Goal: Task Accomplishment & Management: Manage account settings

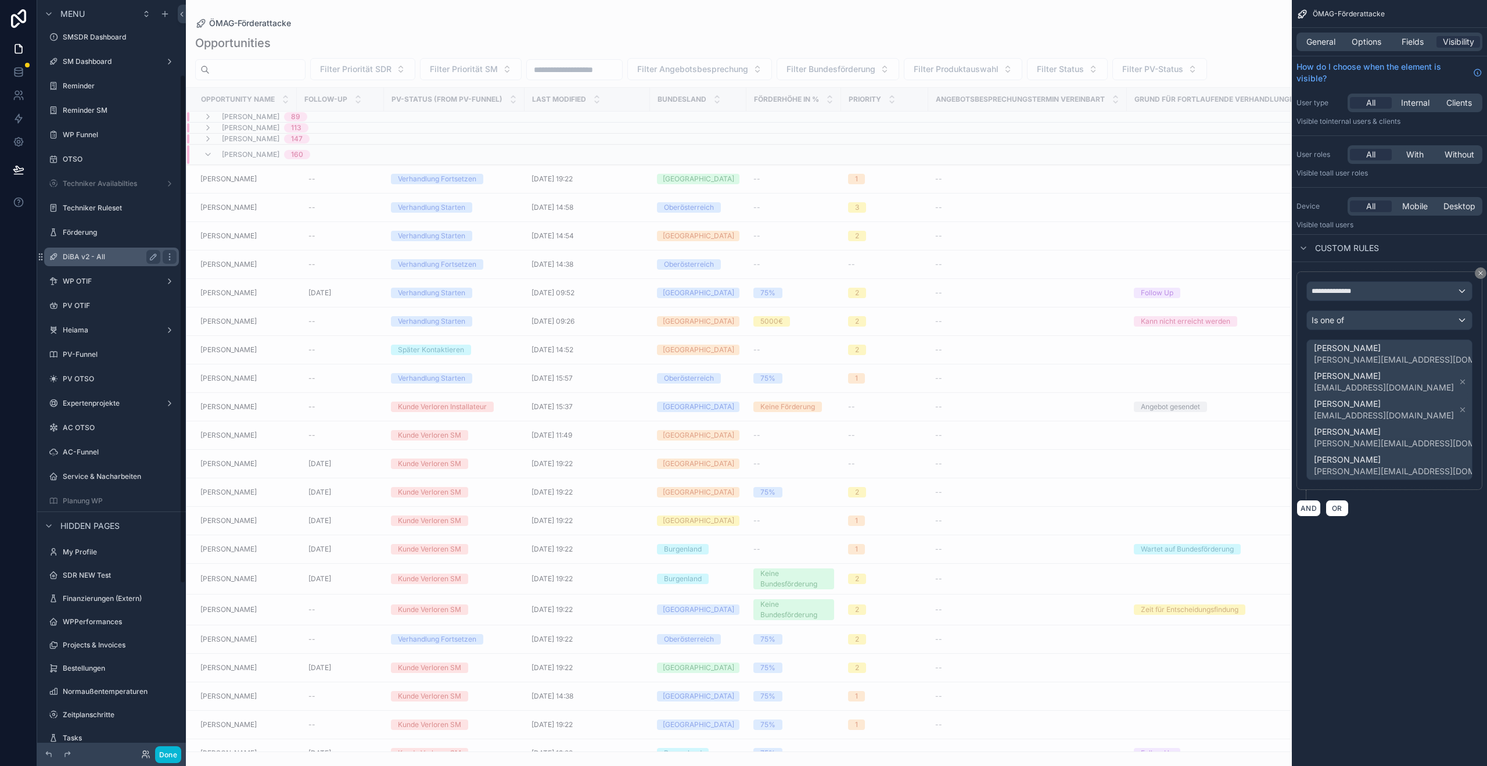
scroll to position [358, 0]
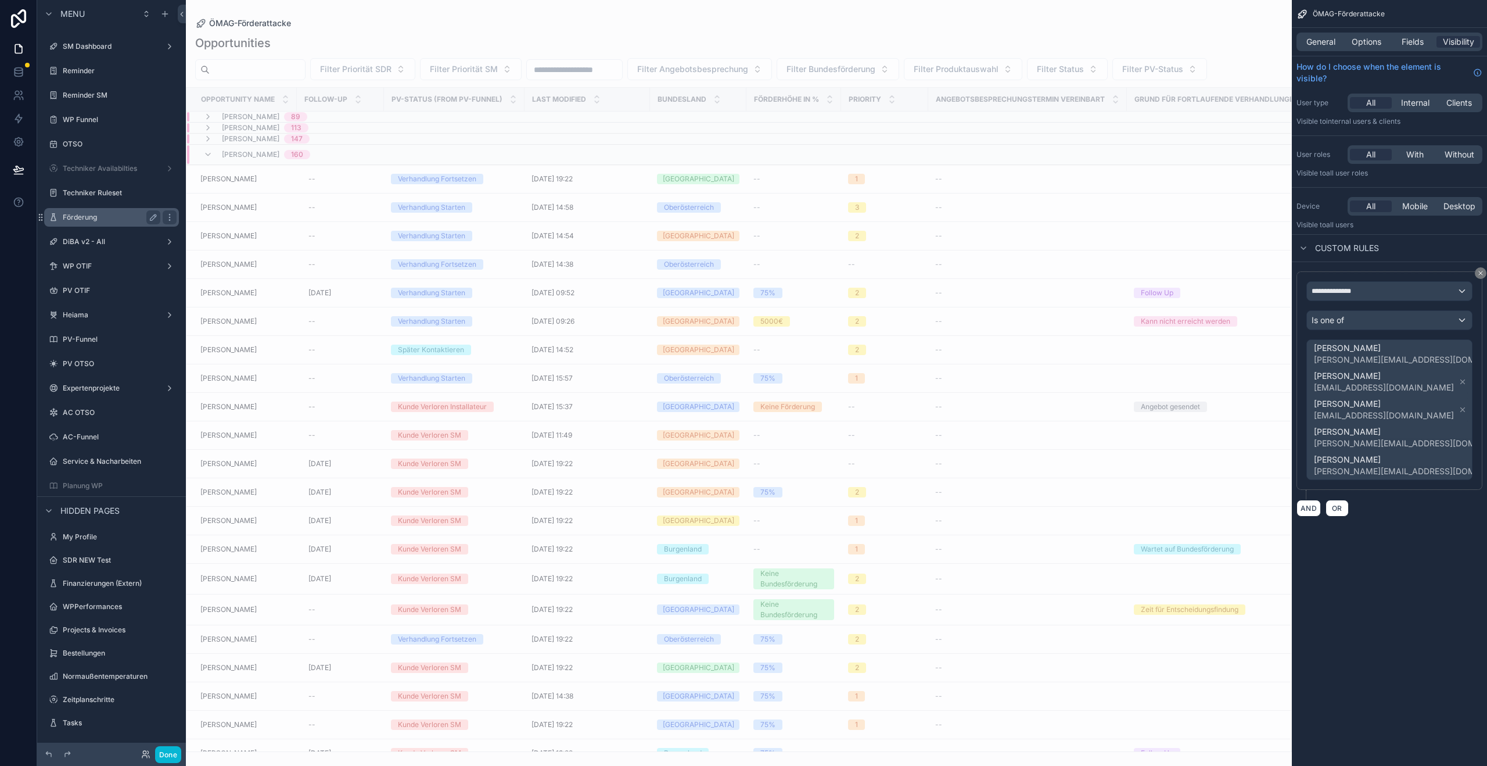
click at [86, 213] on label "Förderung" at bounding box center [109, 217] width 93 height 9
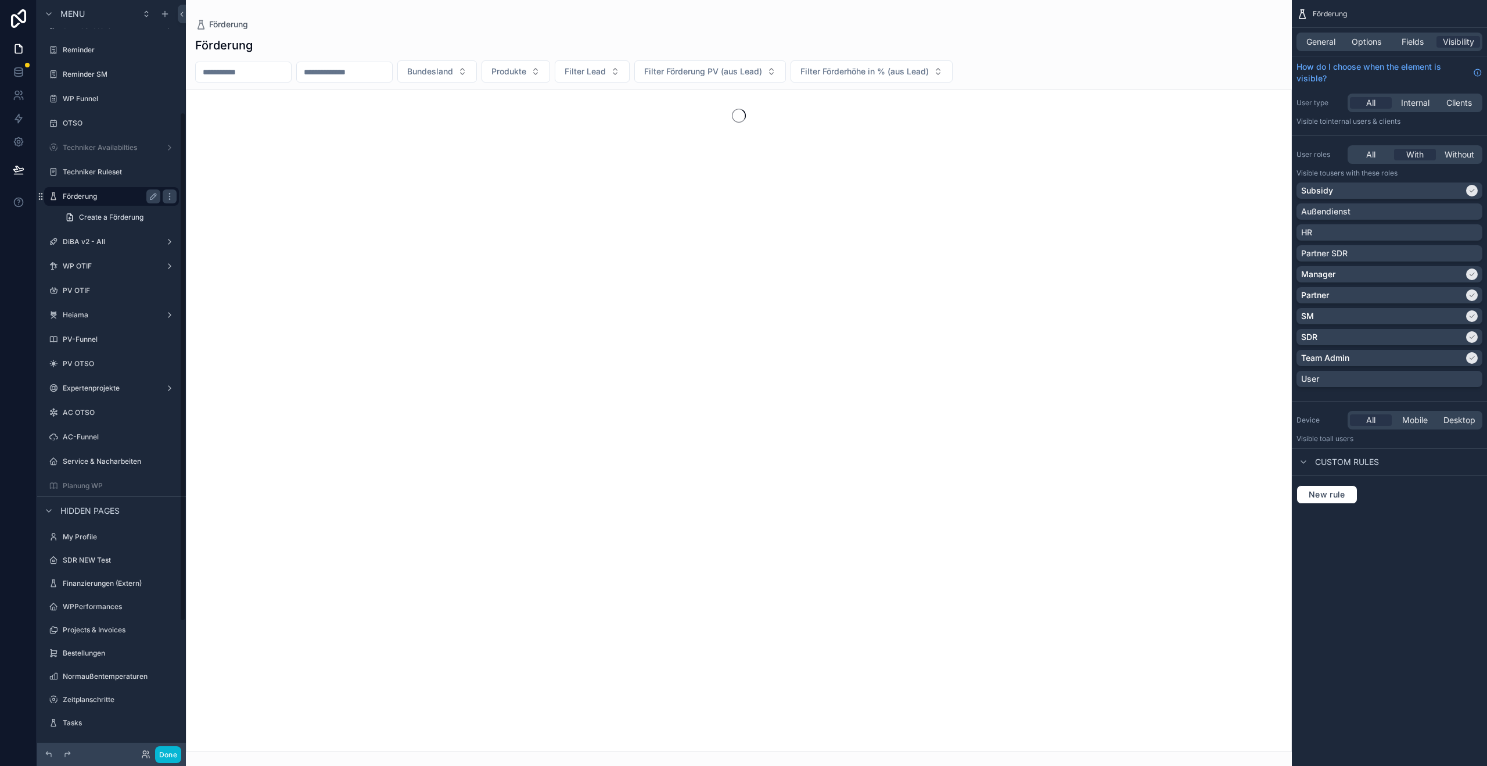
scroll to position [166, 0]
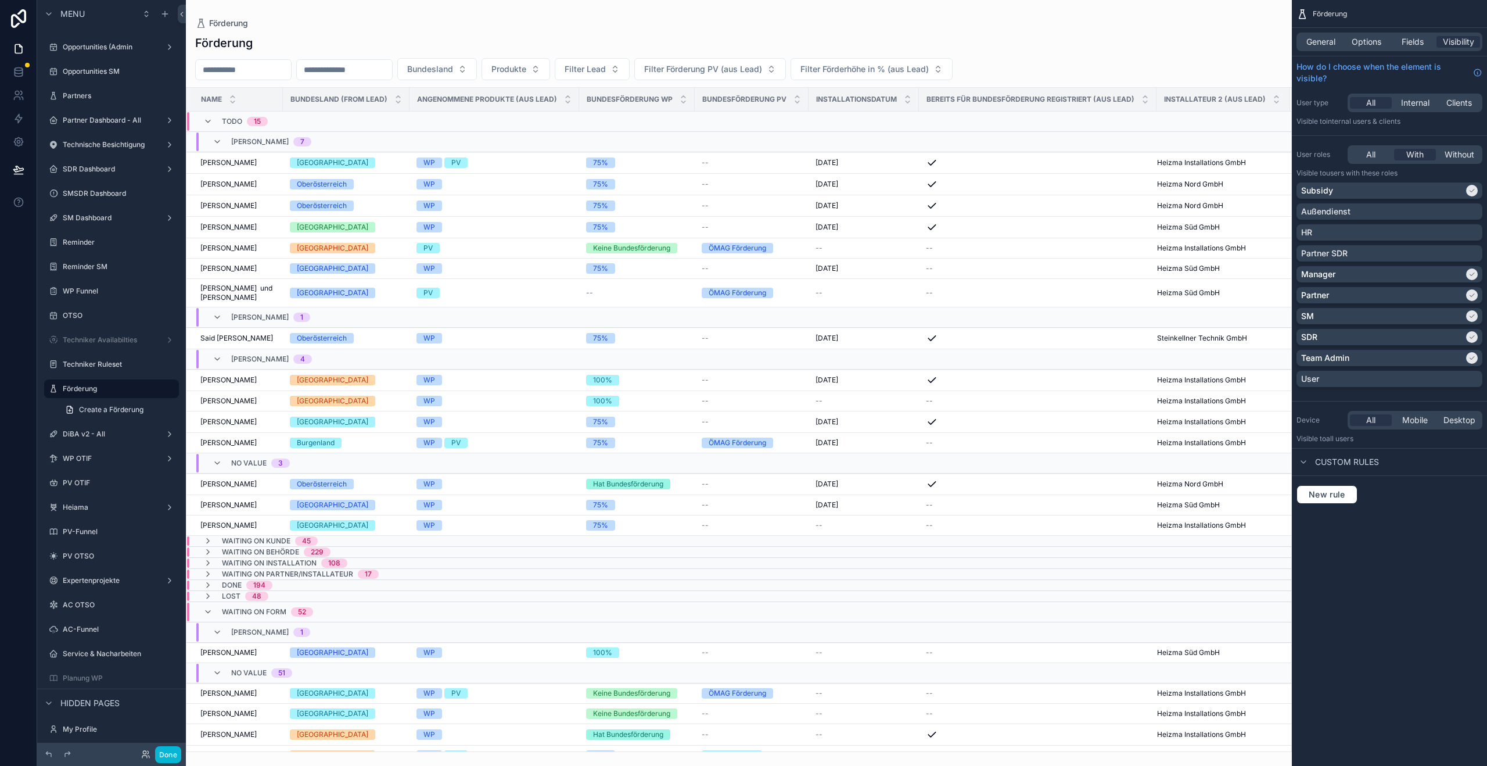
click at [247, 64] on div "scrollable content" at bounding box center [739, 383] width 1106 height 766
click at [246, 67] on input "scrollable content" at bounding box center [243, 70] width 95 height 16
type input "**********"
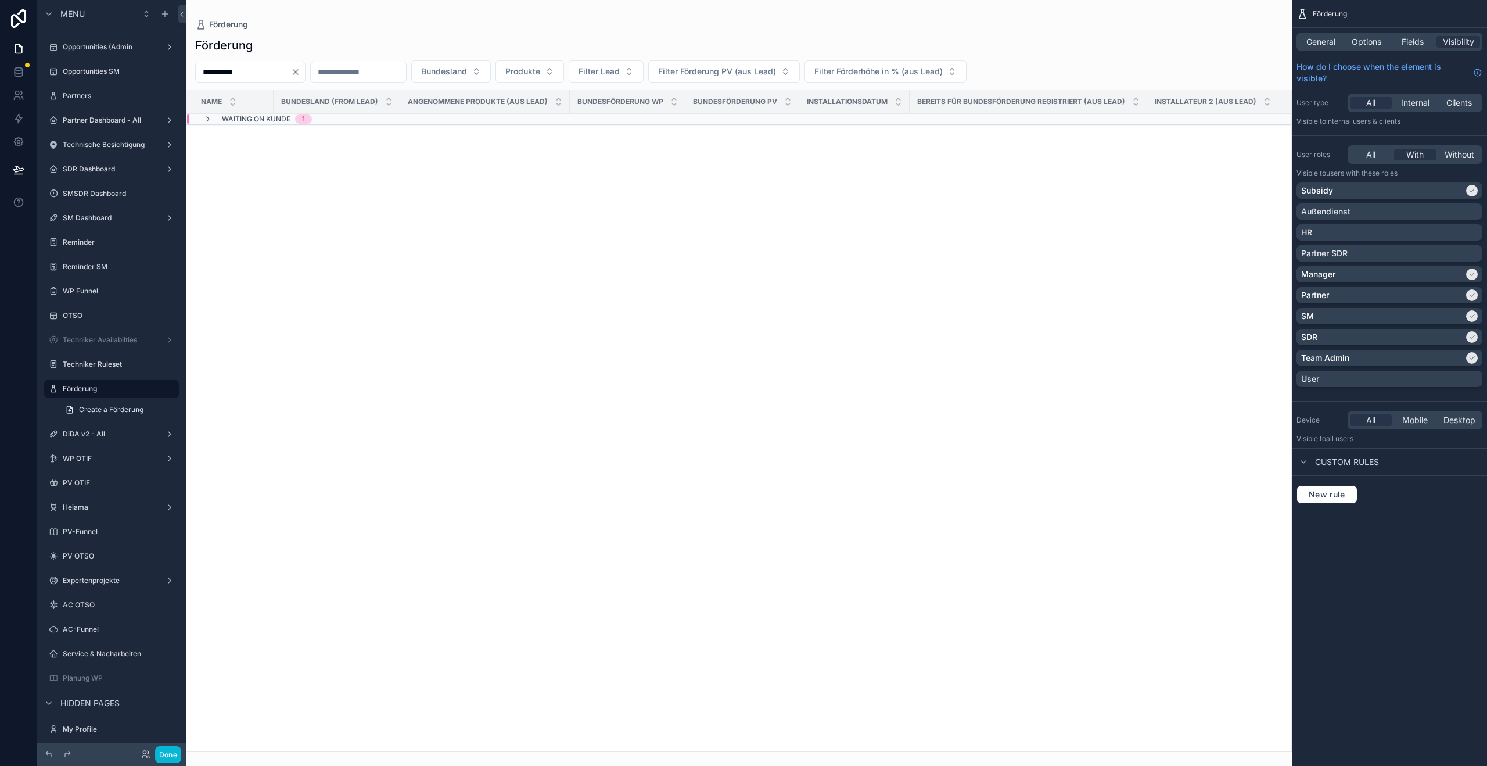
click at [238, 120] on span "Waiting on Kunde" at bounding box center [256, 118] width 69 height 9
click at [217, 162] on span "[PERSON_NAME]" at bounding box center [228, 164] width 56 height 9
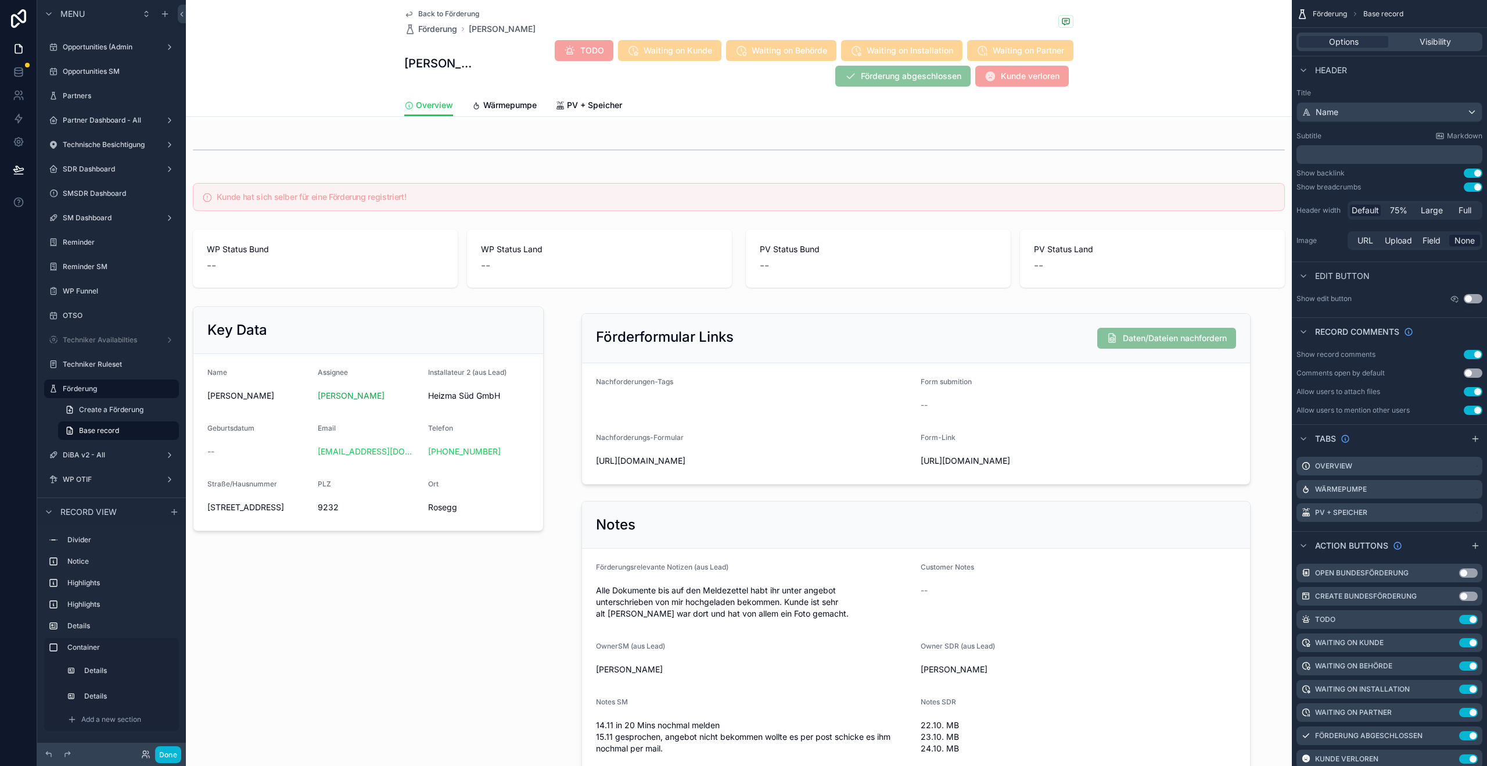
click at [150, 754] on div "Done" at bounding box center [158, 754] width 46 height 17
click at [143, 756] on icon at bounding box center [145, 753] width 9 height 9
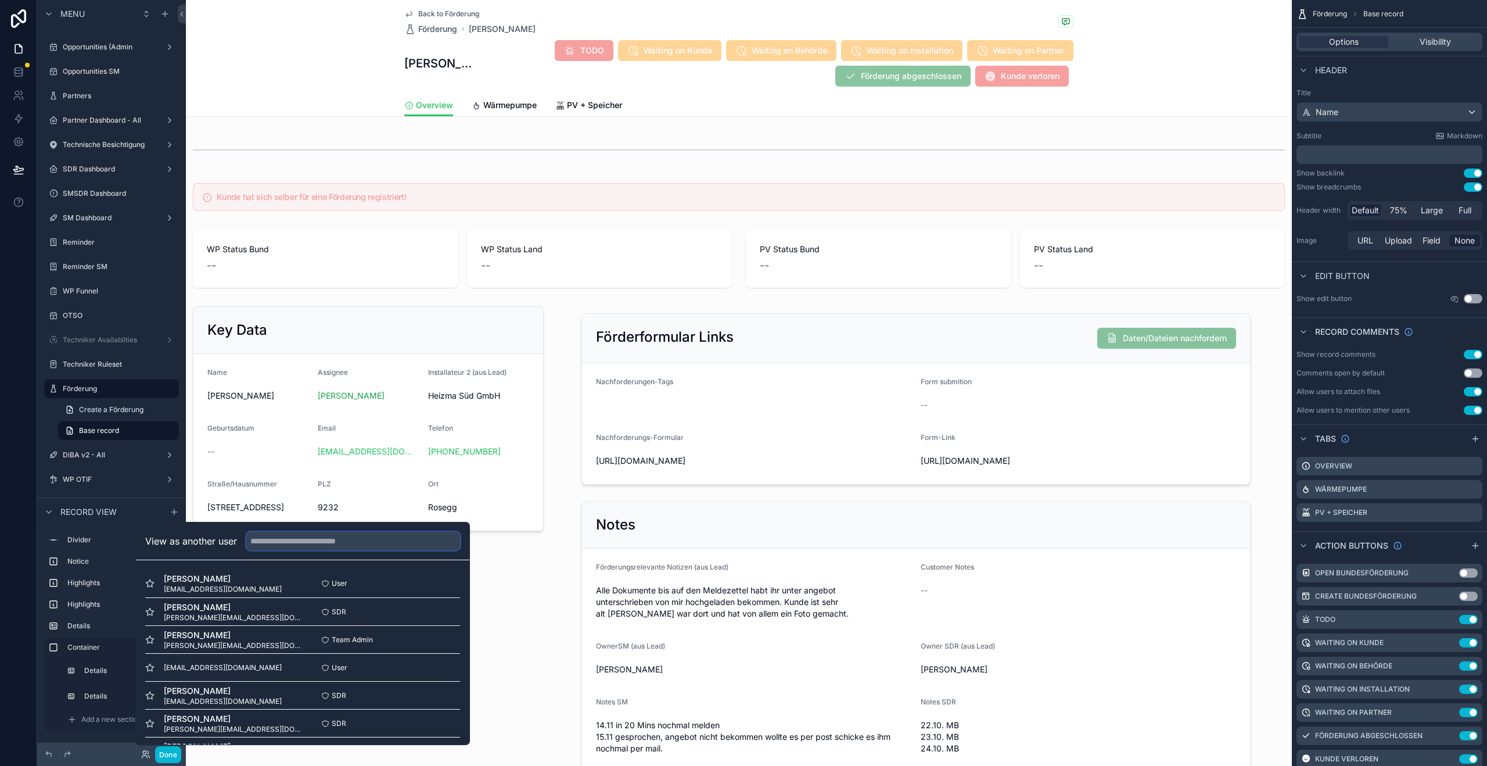
click at [293, 546] on input "text" at bounding box center [353, 541] width 214 height 19
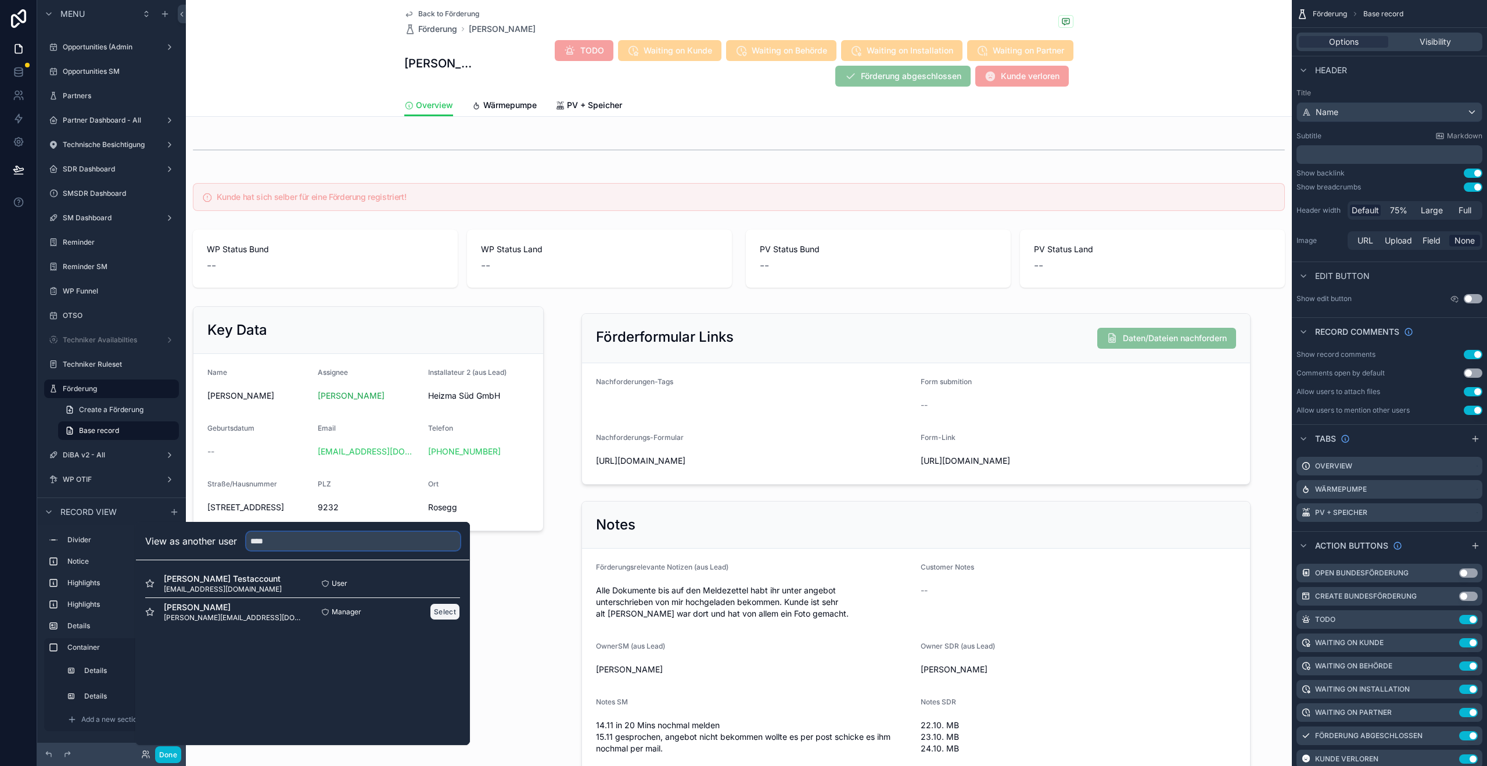
type input "****"
click at [446, 616] on button "Select" at bounding box center [445, 611] width 30 height 17
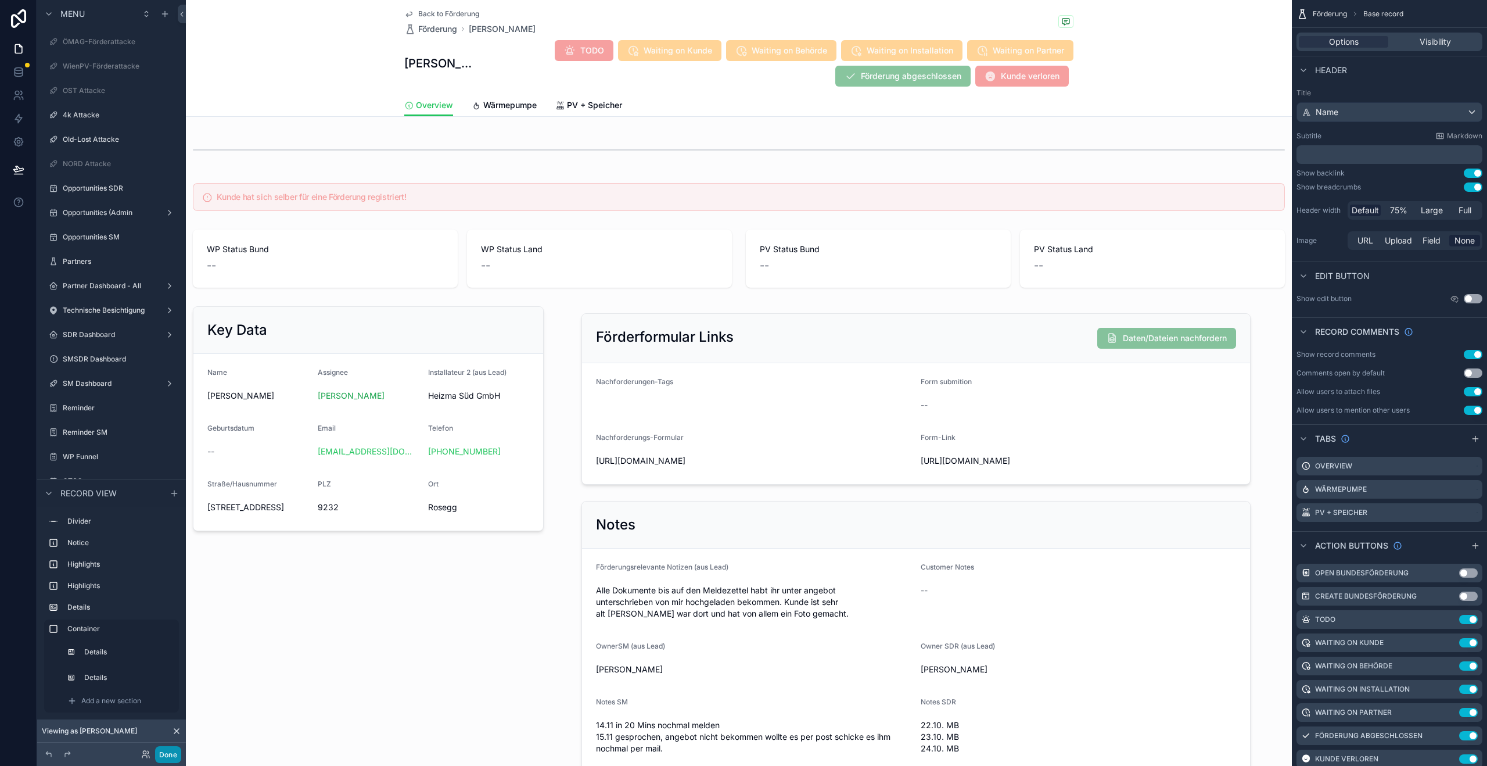
scroll to position [166, 0]
drag, startPoint x: 177, startPoint y: 755, endPoint x: 184, endPoint y: 747, distance: 10.7
click at [177, 755] on button "Done" at bounding box center [168, 754] width 26 height 17
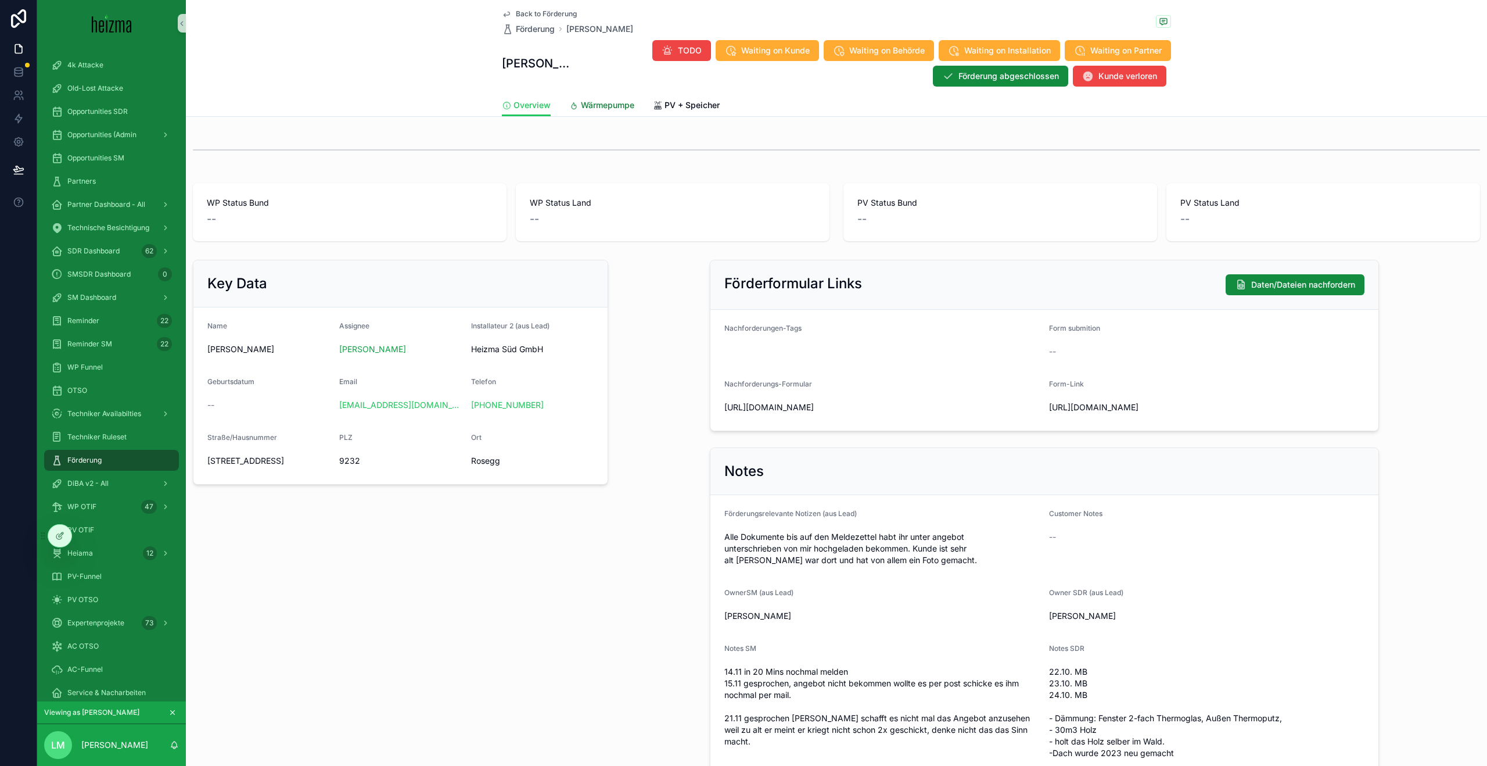
click at [604, 105] on span "Wärmepumpe" at bounding box center [607, 105] width 53 height 12
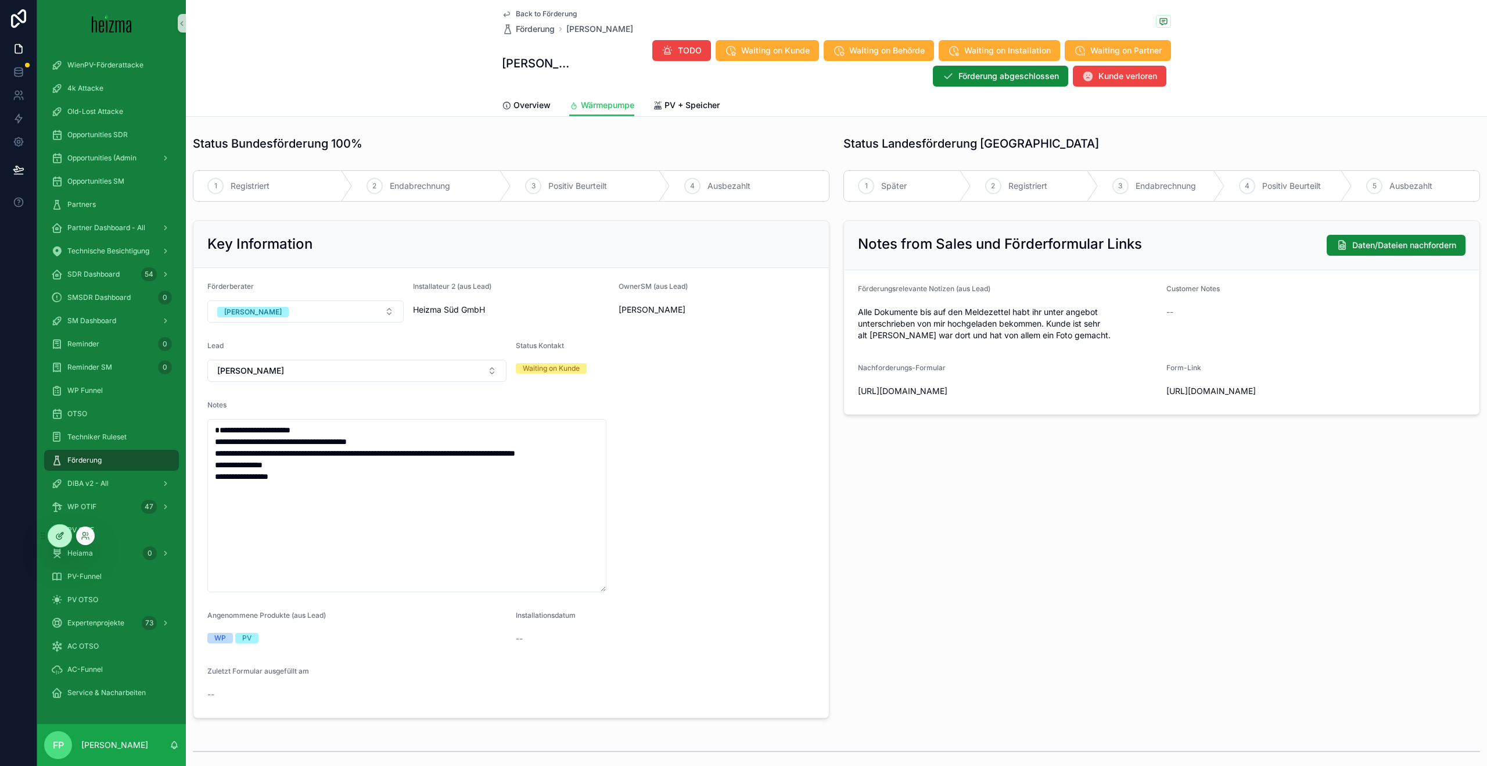
click at [63, 533] on icon at bounding box center [61, 534] width 5 height 5
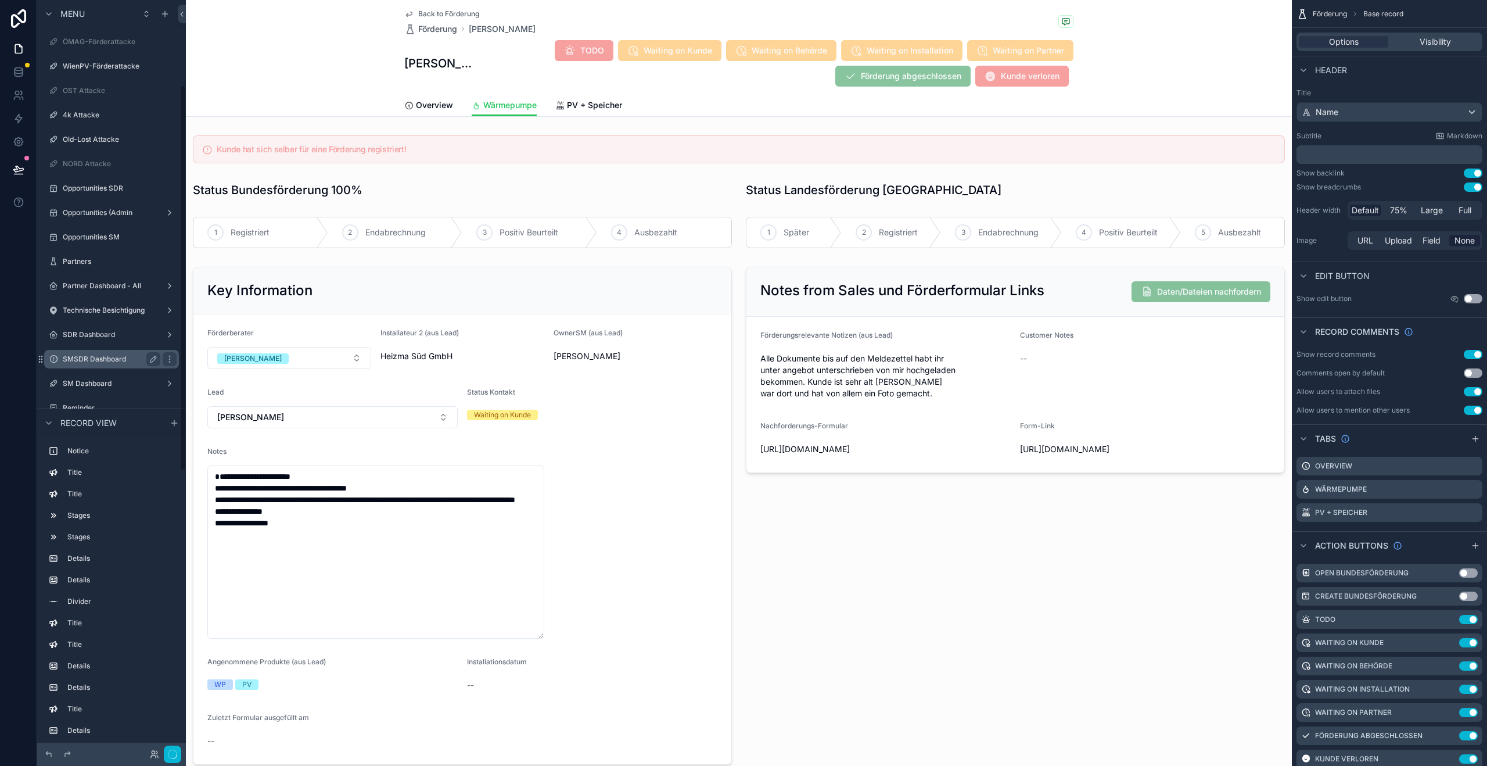
scroll to position [166, 0]
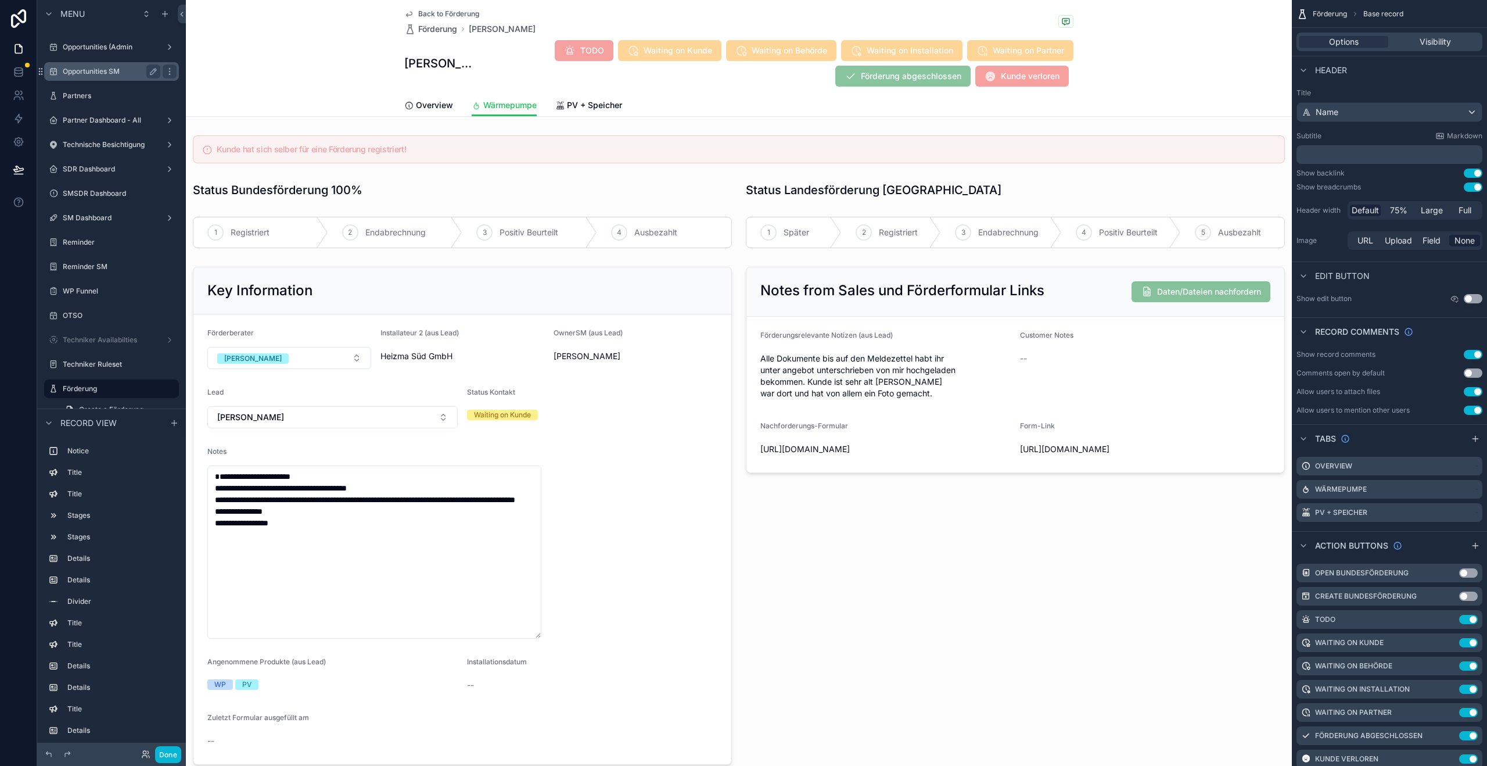
click at [114, 72] on label "Opportunities SM" at bounding box center [109, 71] width 93 height 9
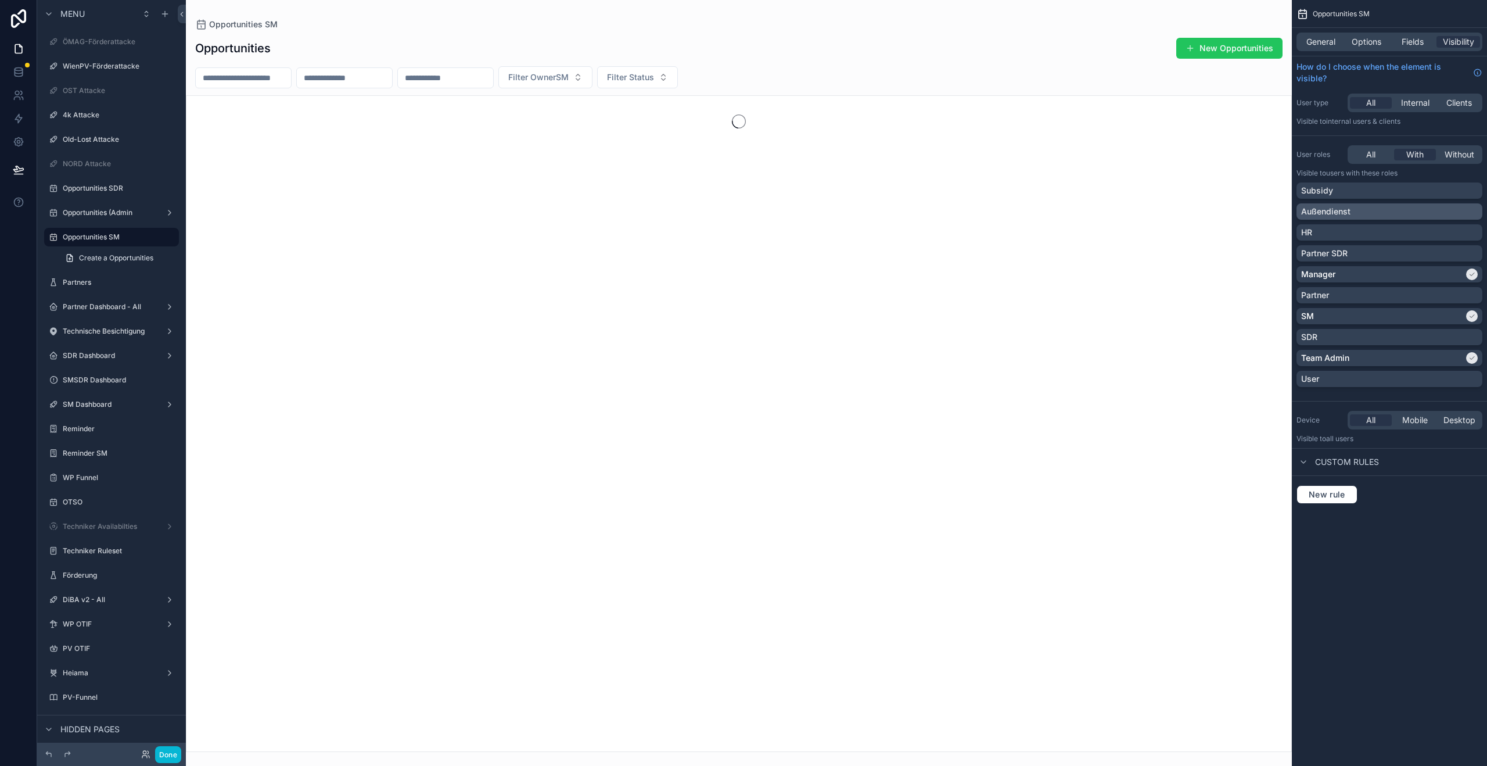
click at [1346, 213] on p "Außendienst" at bounding box center [1325, 212] width 49 height 12
click at [10, 164] on button at bounding box center [19, 169] width 26 height 33
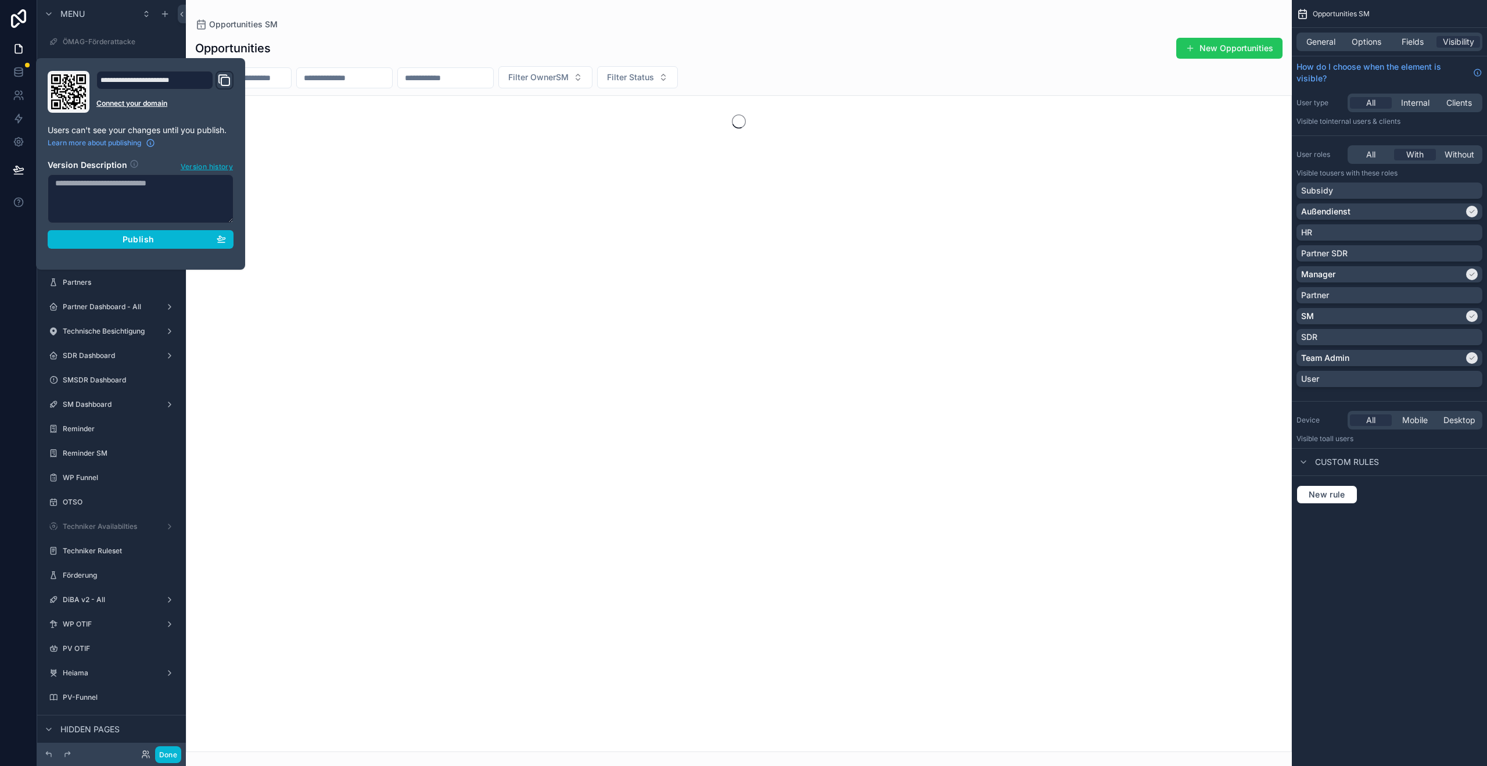
click at [133, 179] on textarea at bounding box center [141, 198] width 186 height 49
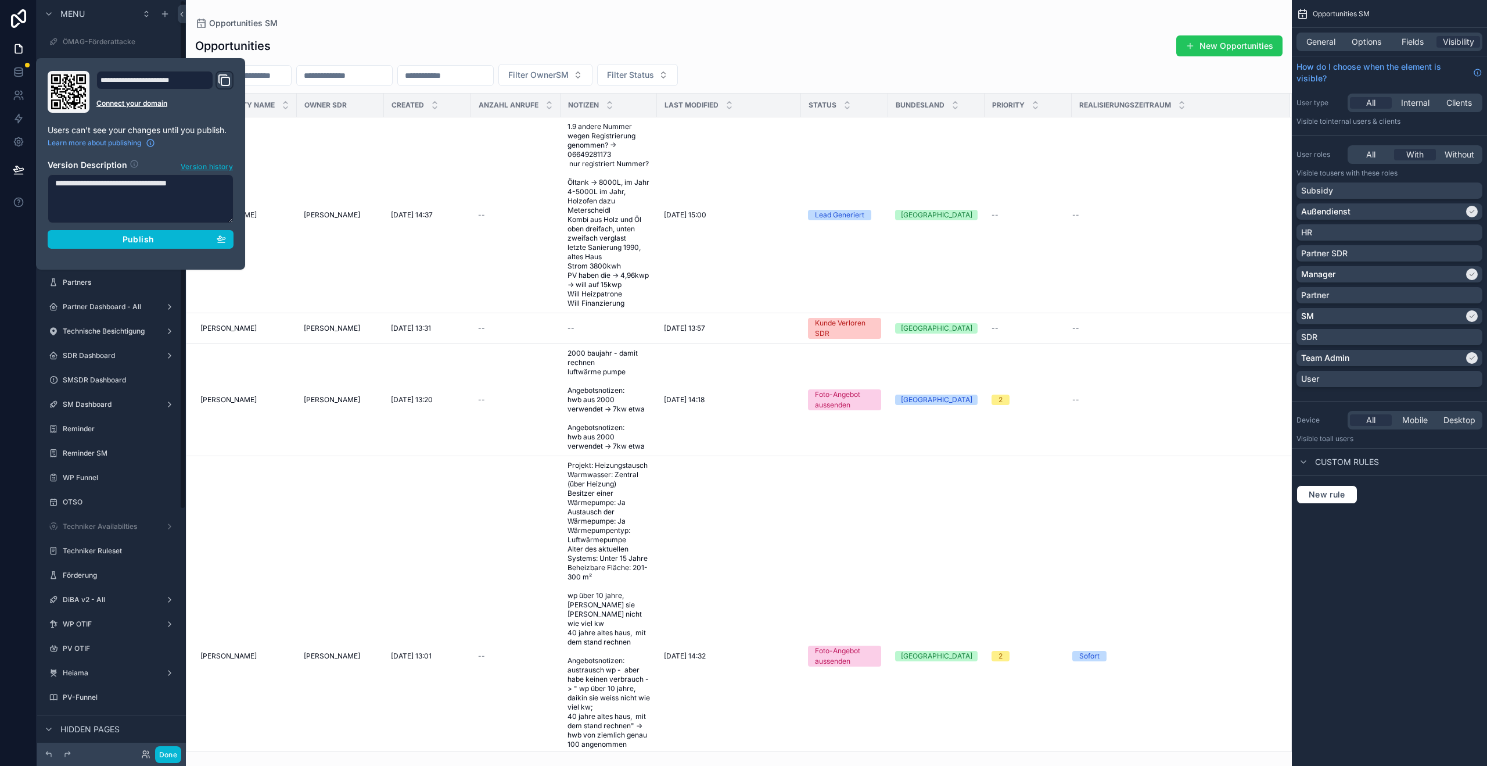
type textarea "**********"
click at [105, 243] on div "Publish" at bounding box center [140, 239] width 171 height 10
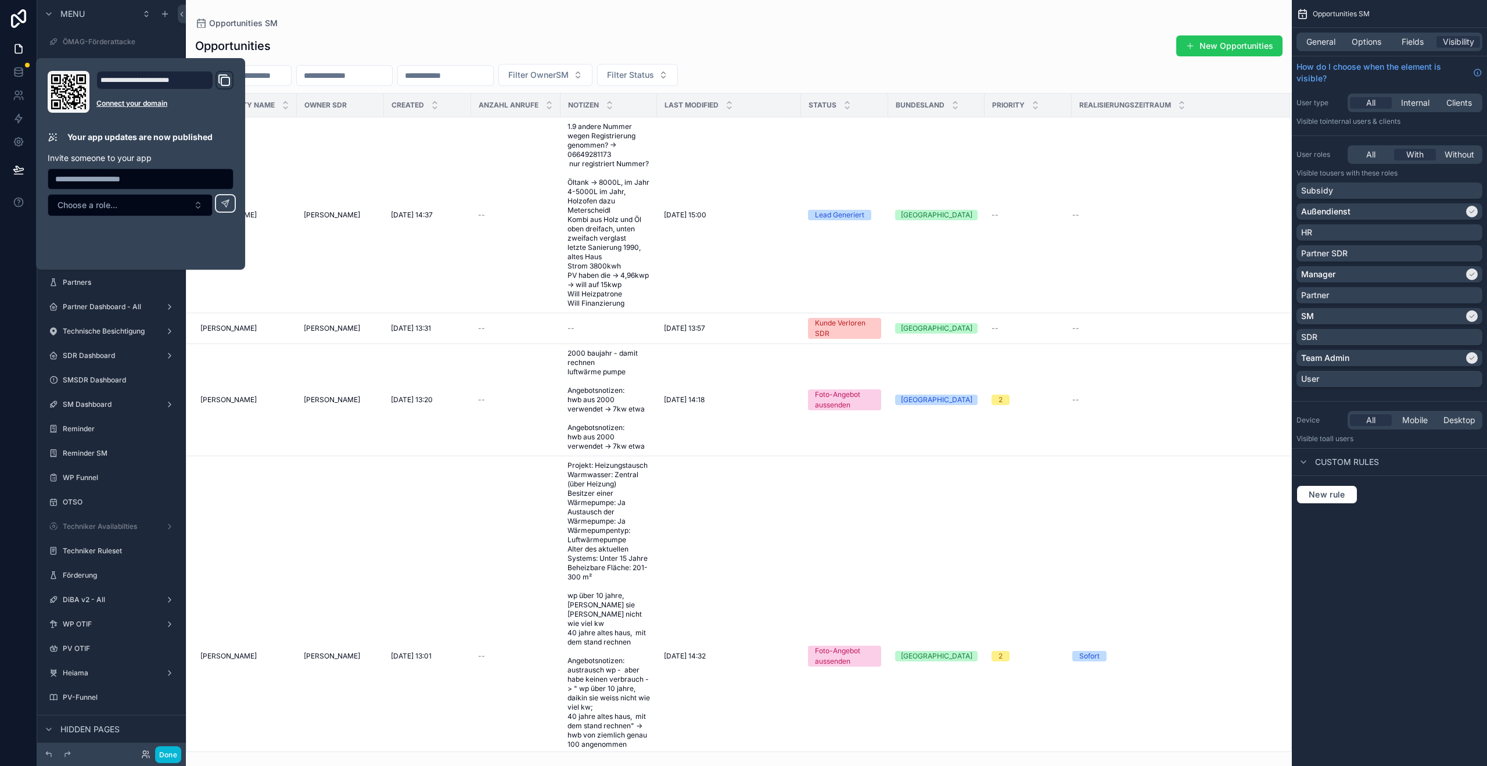
click at [20, 316] on div at bounding box center [18, 383] width 37 height 766
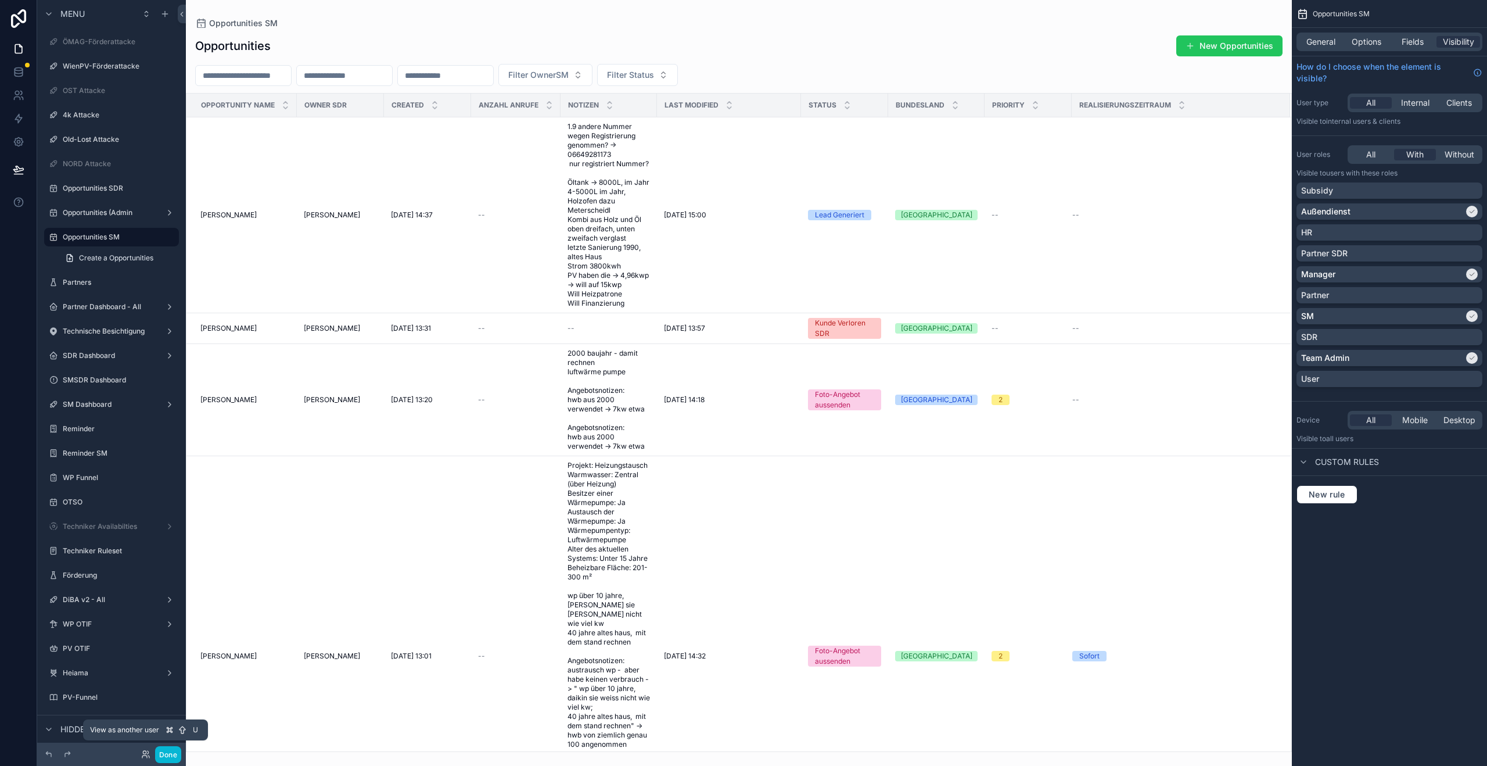
click at [143, 749] on icon at bounding box center [145, 753] width 9 height 9
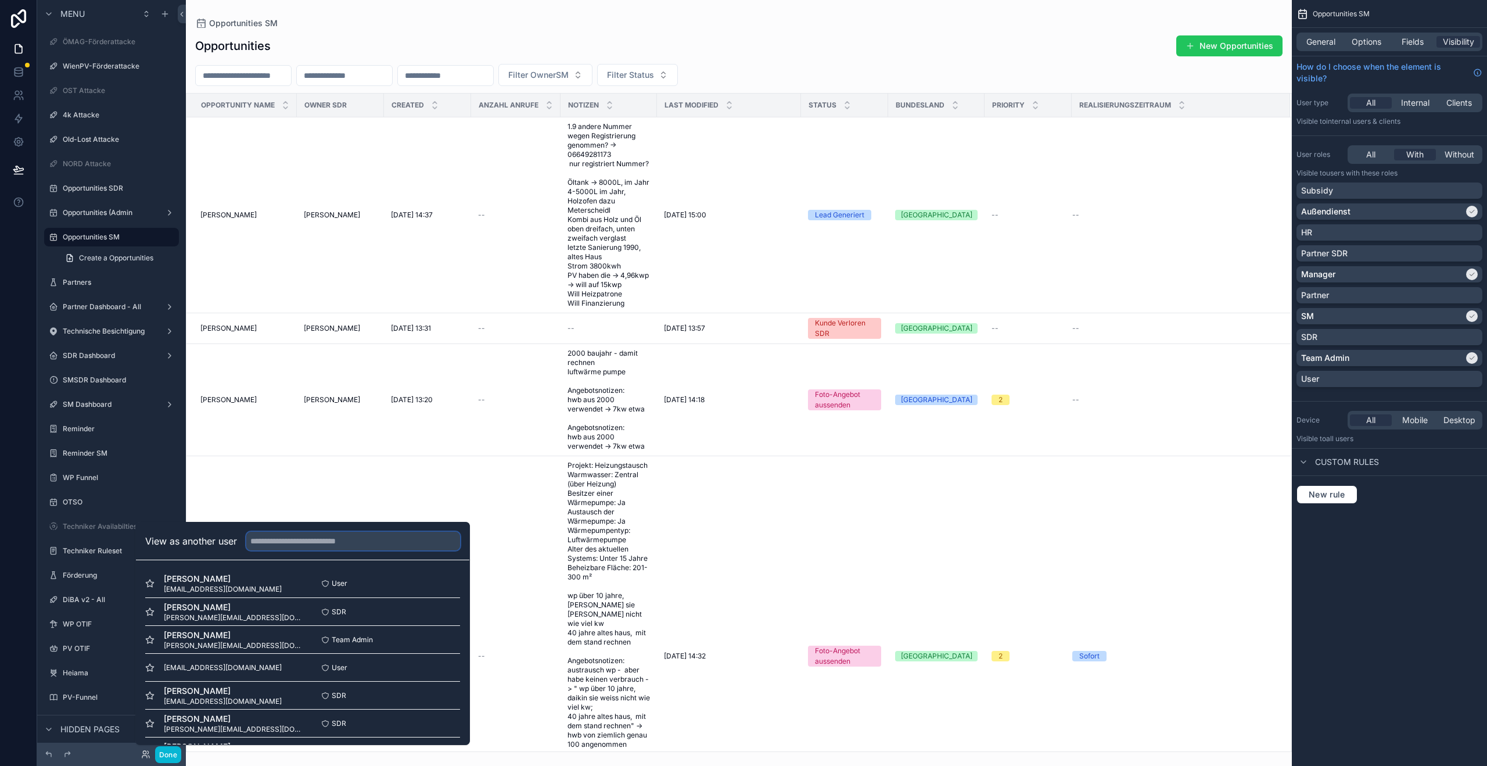
click at [299, 546] on input "text" at bounding box center [353, 541] width 214 height 19
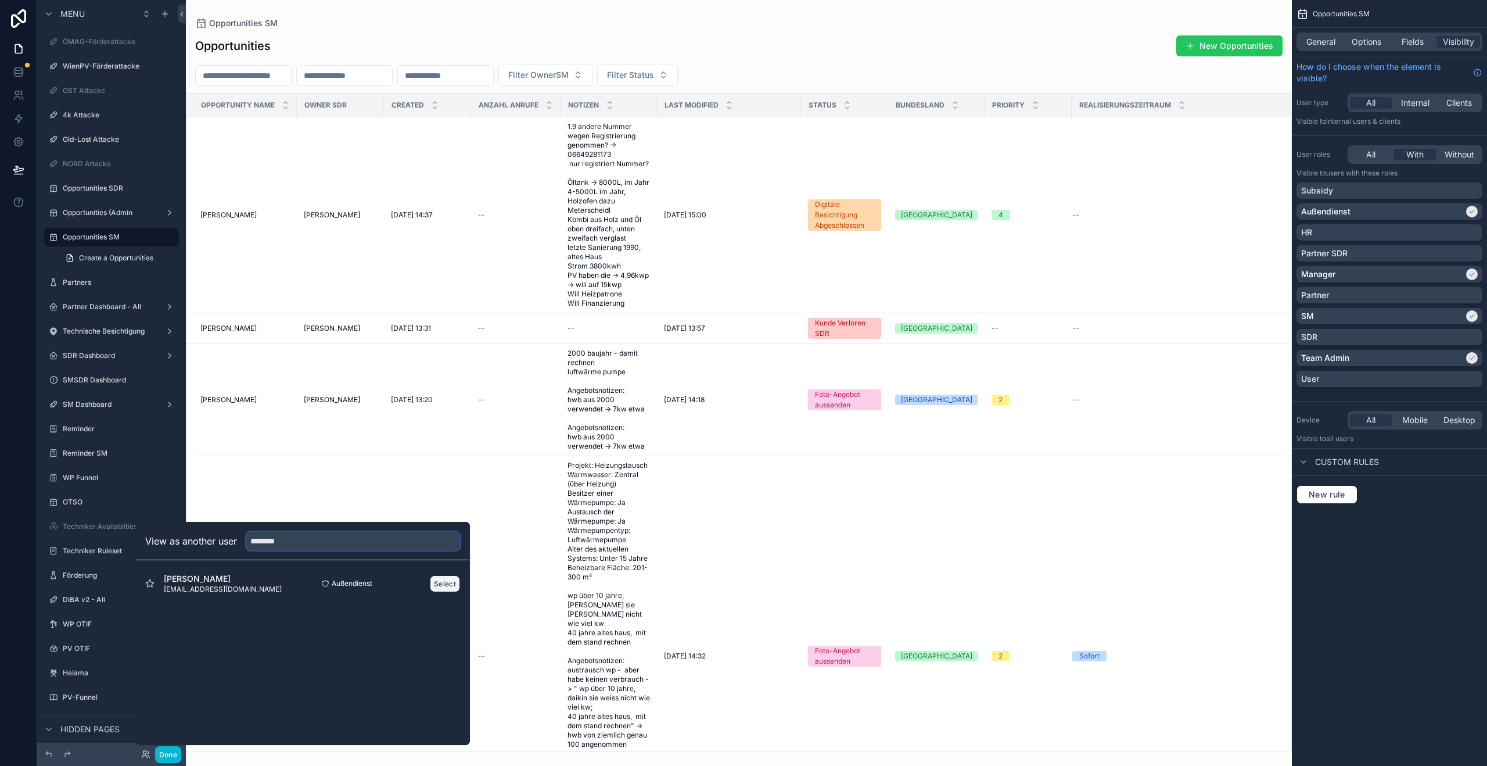
type input "********"
click at [447, 581] on button "Select" at bounding box center [445, 583] width 30 height 17
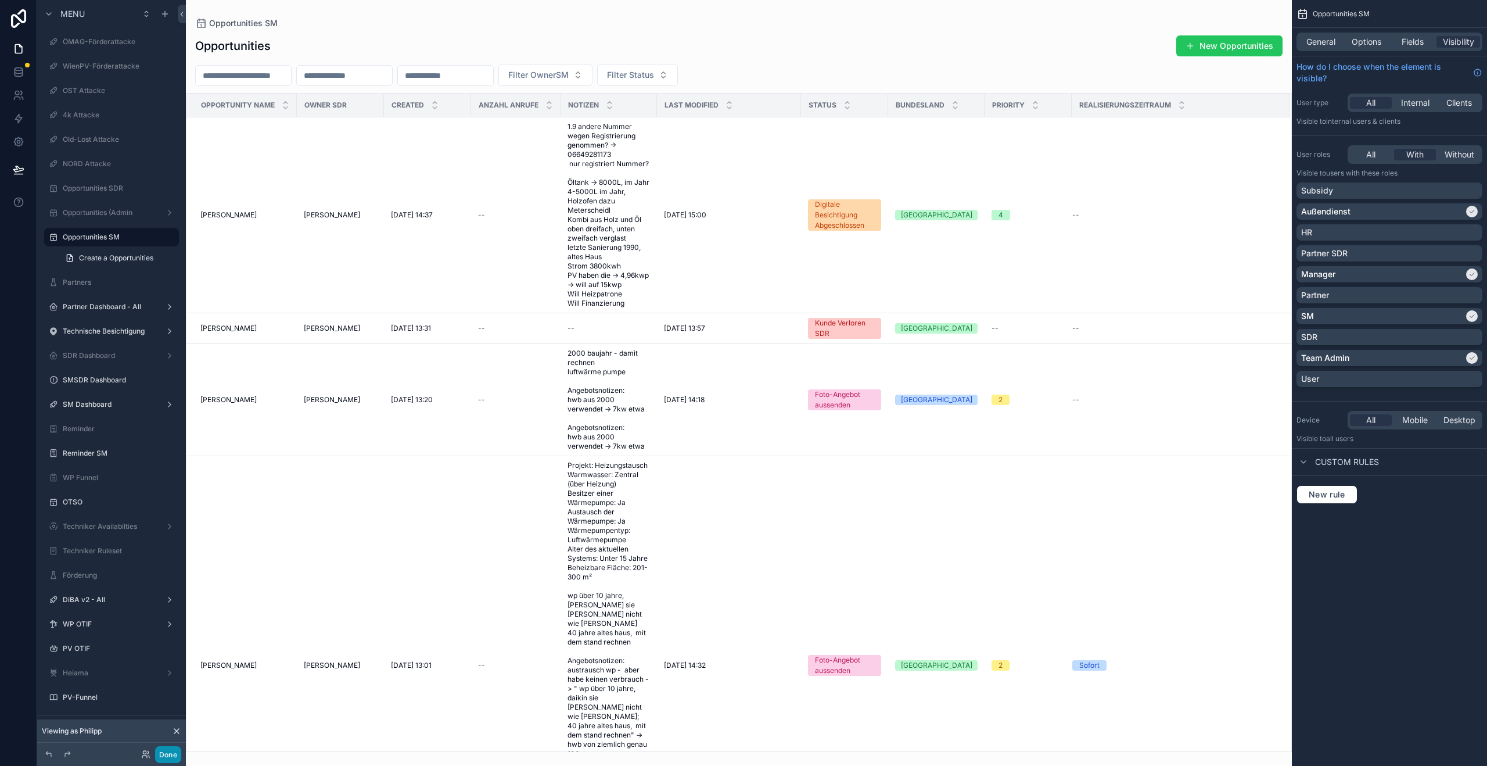
click at [164, 754] on button "Done" at bounding box center [168, 754] width 26 height 17
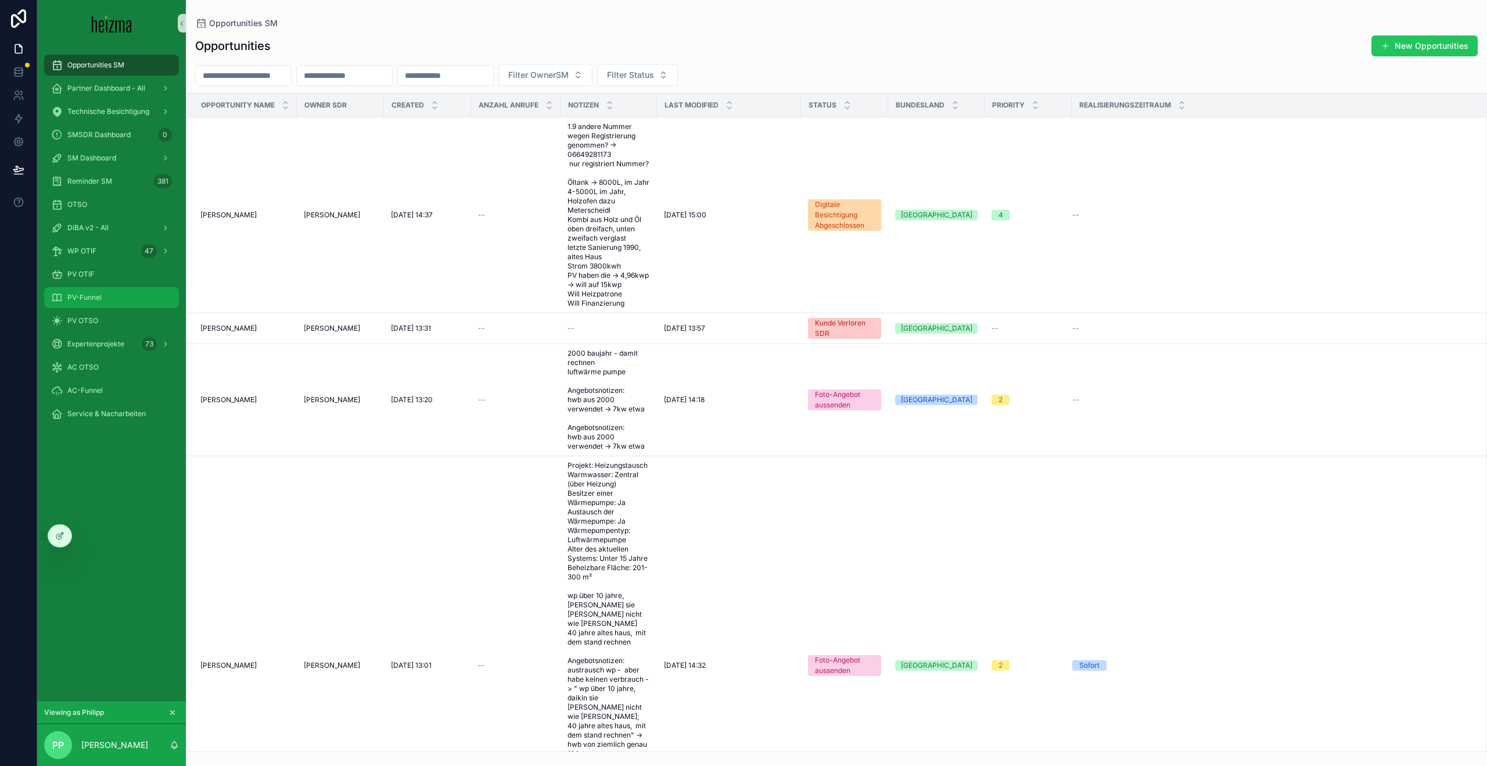
click at [80, 292] on div "PV-Funnel" at bounding box center [111, 297] width 121 height 19
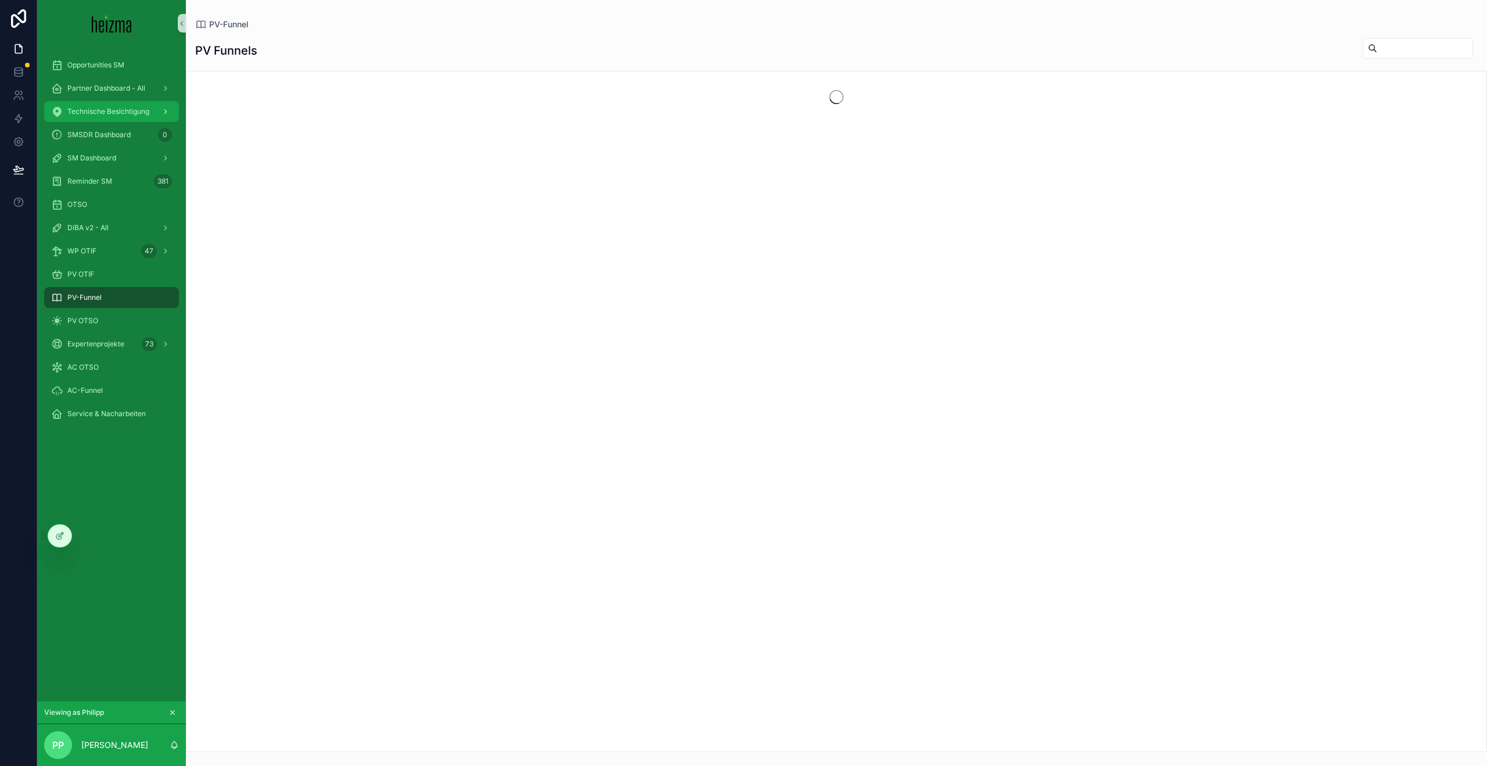
click at [89, 106] on div "Technische Besichtigung" at bounding box center [111, 111] width 121 height 19
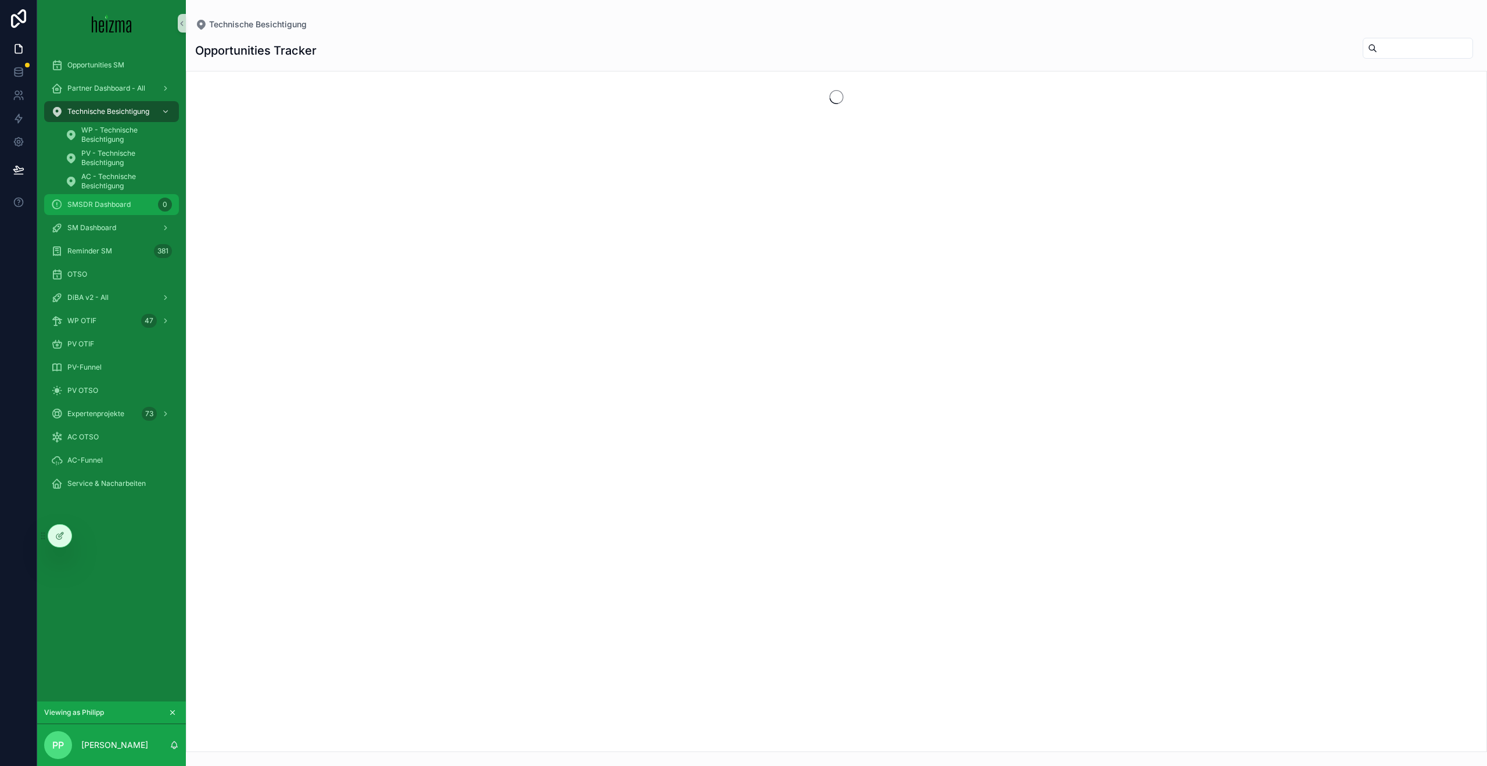
click at [95, 210] on div "SMSDR Dashboard 0" at bounding box center [111, 204] width 121 height 19
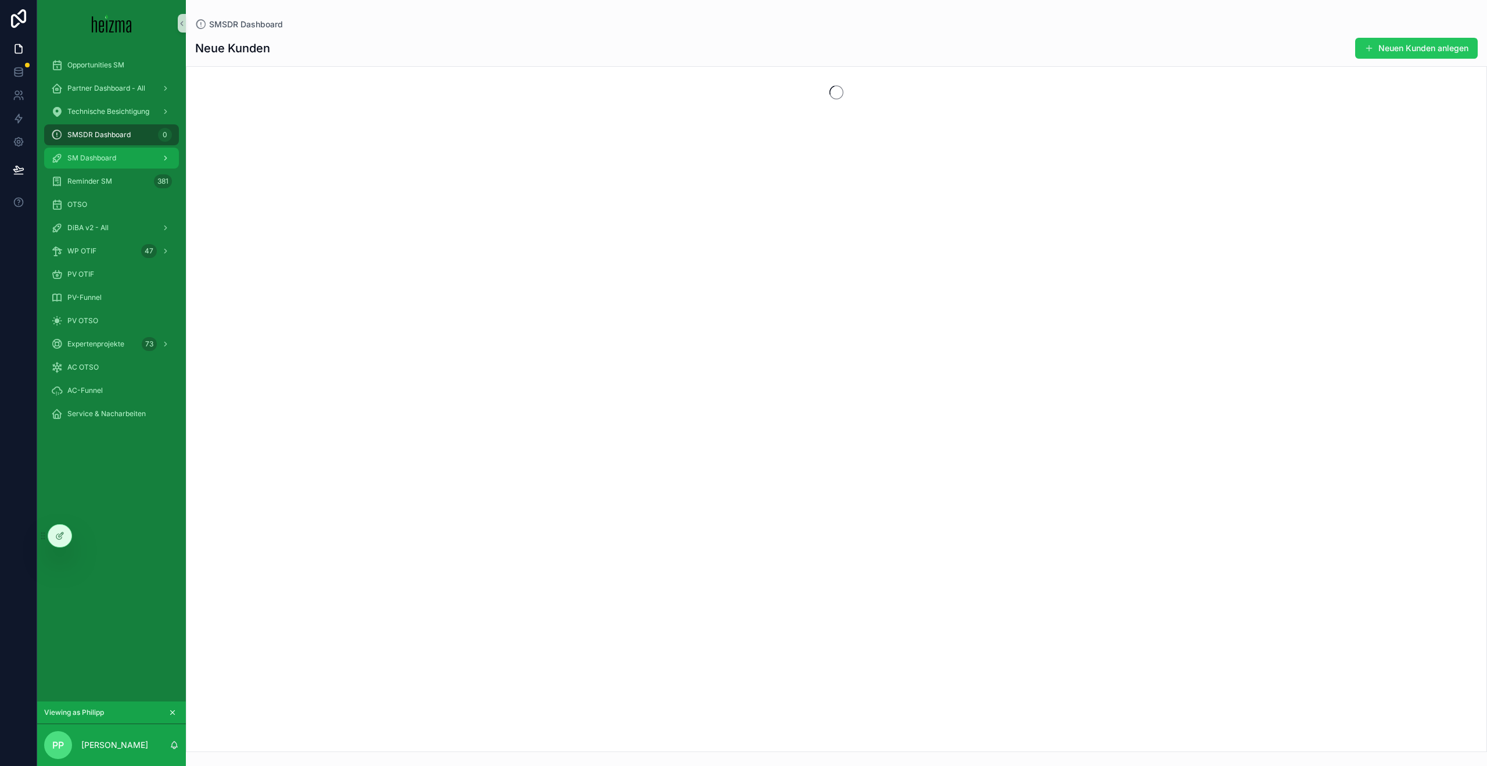
click at [89, 150] on div "SM Dashboard" at bounding box center [111, 158] width 121 height 19
